Goal: Information Seeking & Learning: Learn about a topic

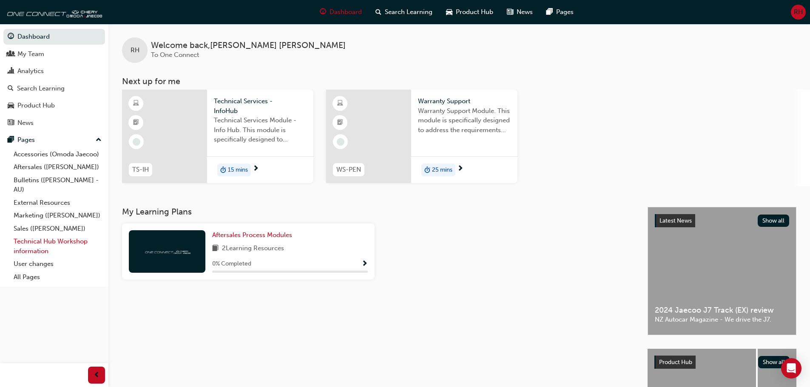
click at [37, 245] on link "Technical Hub Workshop information" at bounding box center [57, 246] width 95 height 23
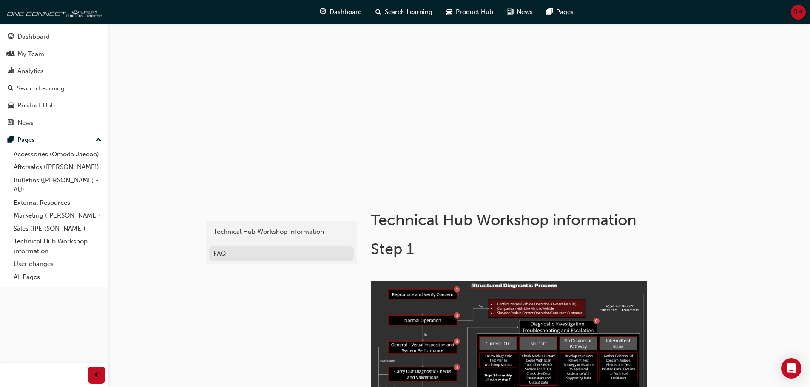
click at [220, 252] on div "FAQ" at bounding box center [281, 254] width 136 height 10
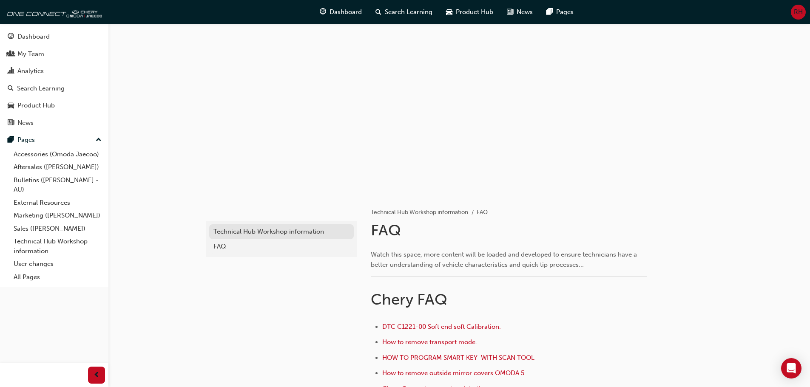
click at [280, 230] on div "Technical Hub Workshop information" at bounding box center [281, 232] width 136 height 10
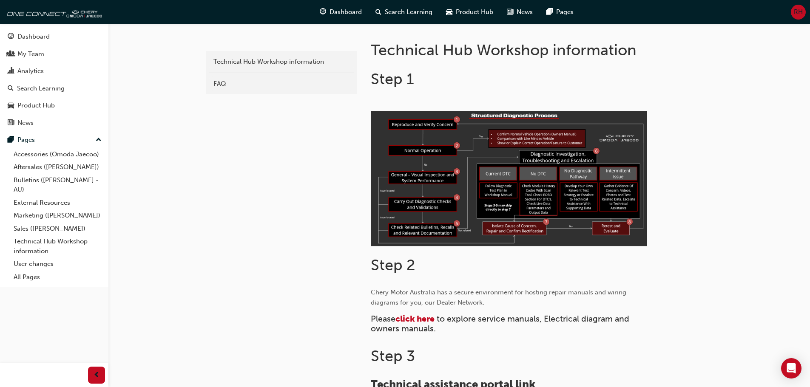
scroll to position [382, 0]
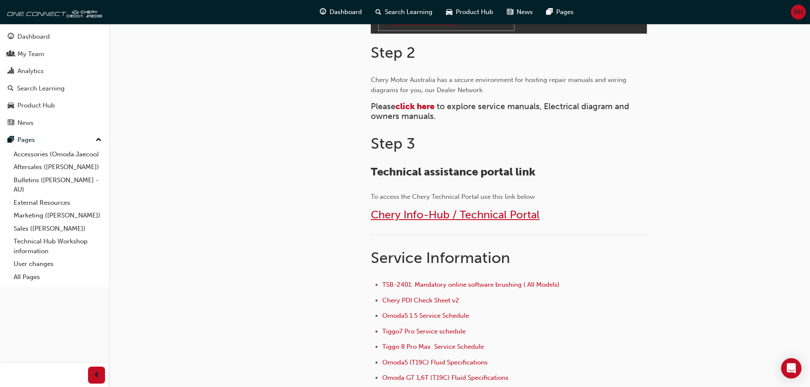
click at [452, 220] on span "Chery Info-Hub / Technical Portal" at bounding box center [455, 214] width 169 height 13
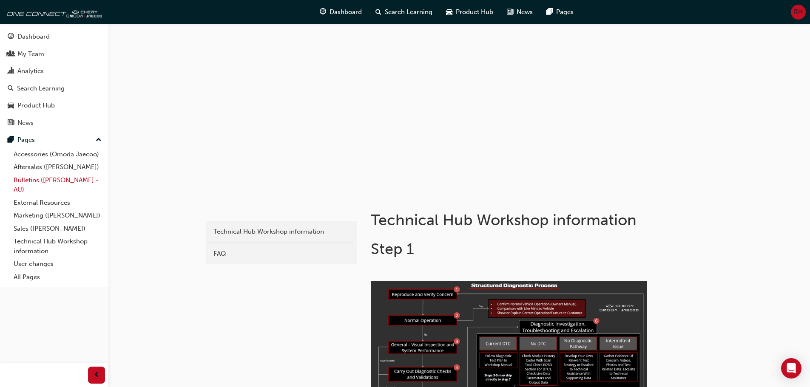
click at [39, 181] on link "Bulletins ([PERSON_NAME] - AU)" at bounding box center [57, 185] width 95 height 23
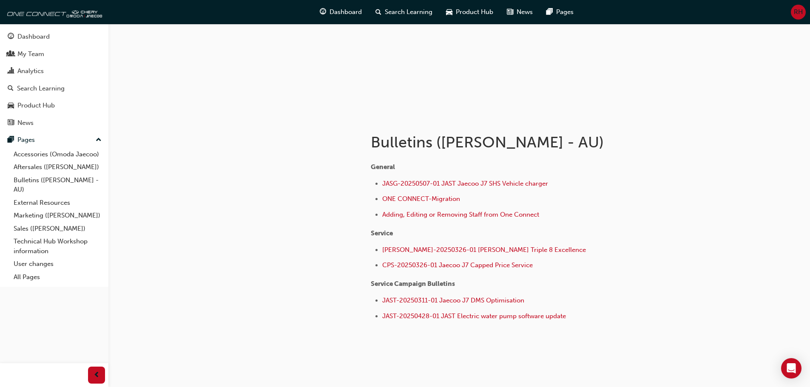
scroll to position [85, 0]
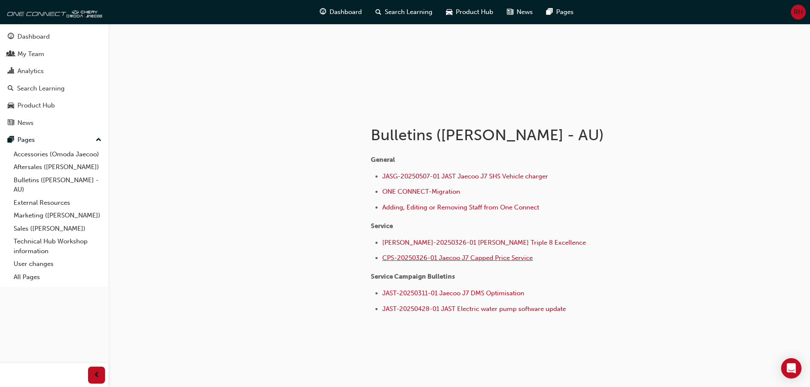
click at [434, 258] on span "CPS-20250326-01 Jaecoo J7 Capped Price Service" at bounding box center [457, 258] width 150 height 8
